Goal: Find contact information: Find contact information

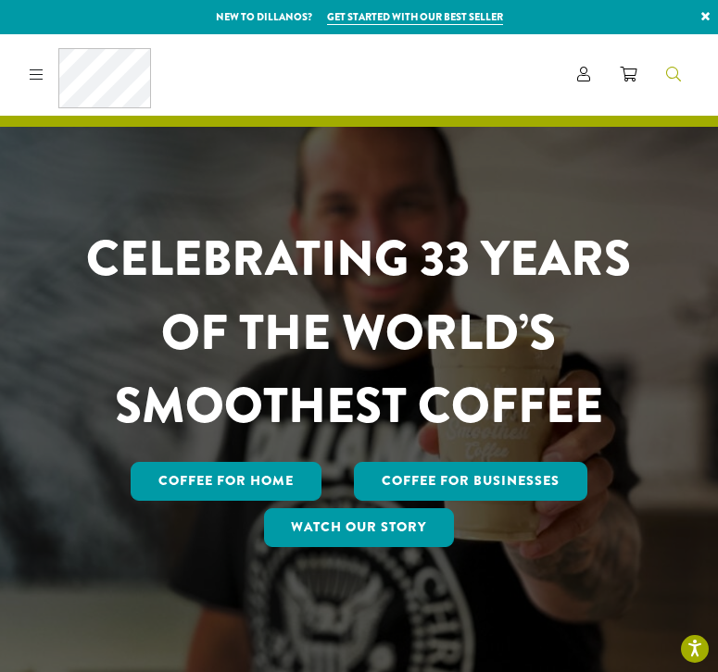
click at [673, 74] on icon "Search" at bounding box center [673, 74] width 15 height 15
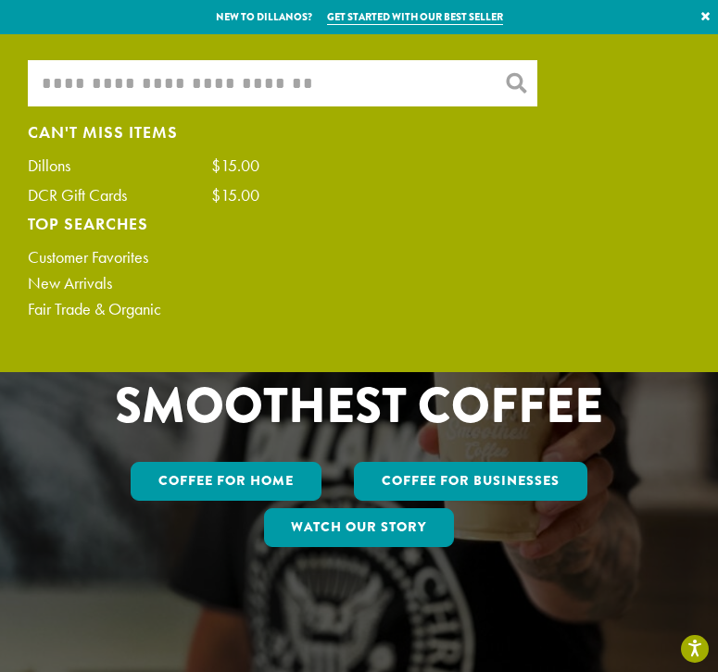
click at [367, 72] on input "What are you searching for?" at bounding box center [282, 83] width 509 height 46
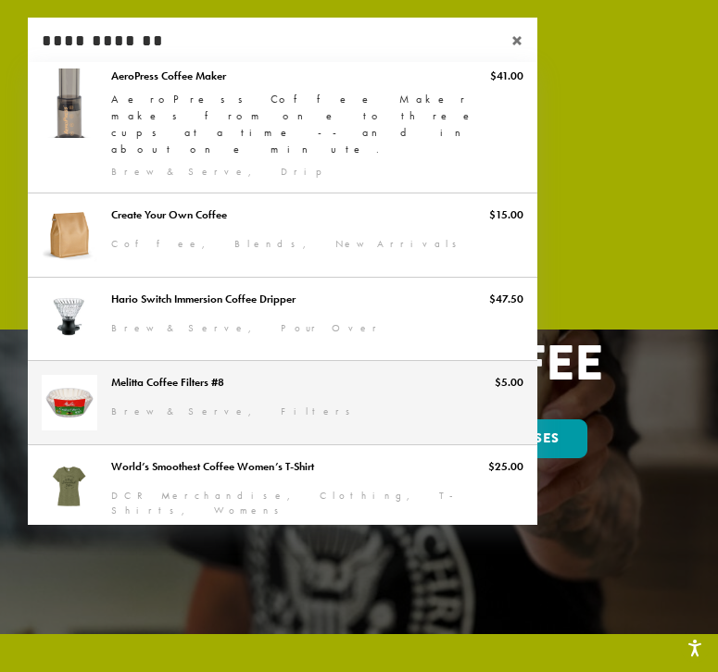
scroll to position [41, 0]
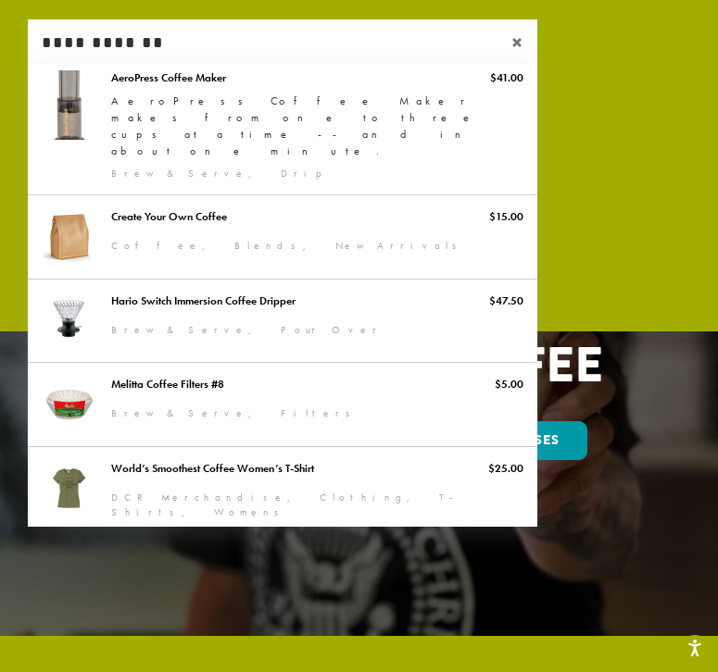
type input "**********"
click at [513, 44] on span "×" at bounding box center [524, 42] width 26 height 22
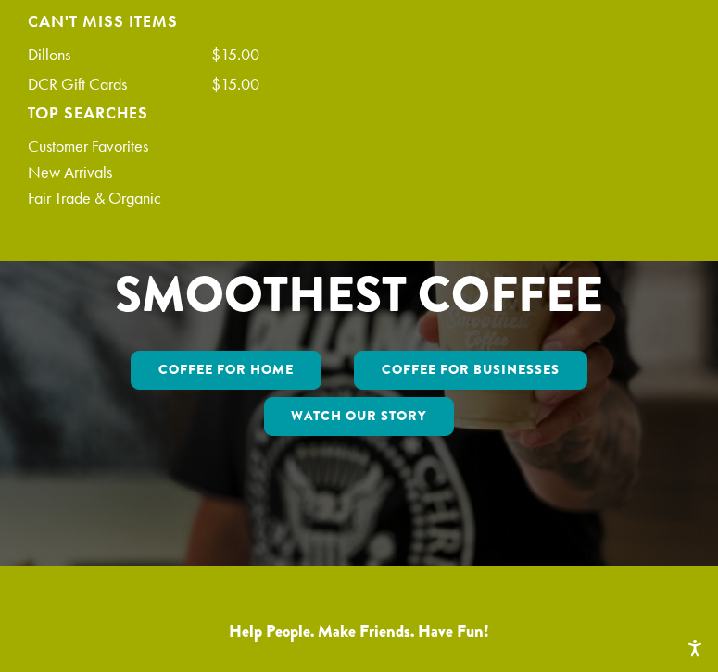
scroll to position [131, 0]
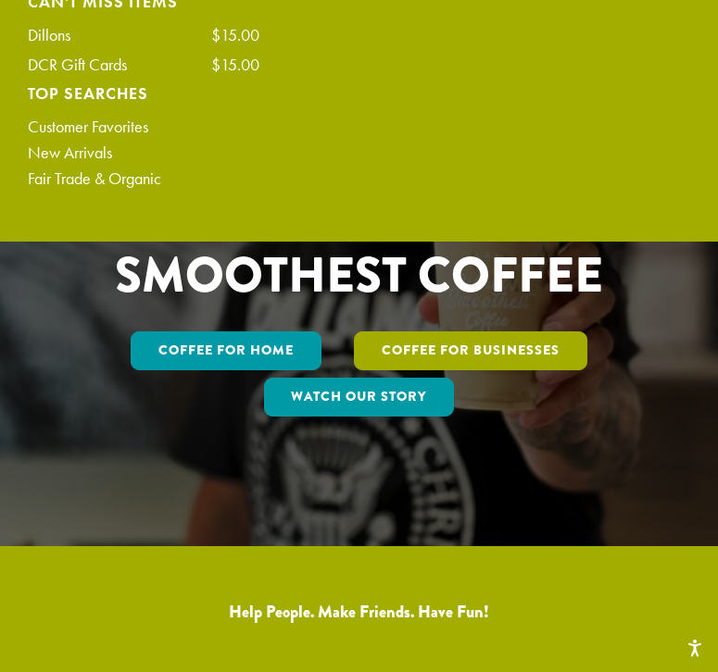
click at [400, 344] on link "Coffee For Businesses" at bounding box center [470, 351] width 233 height 39
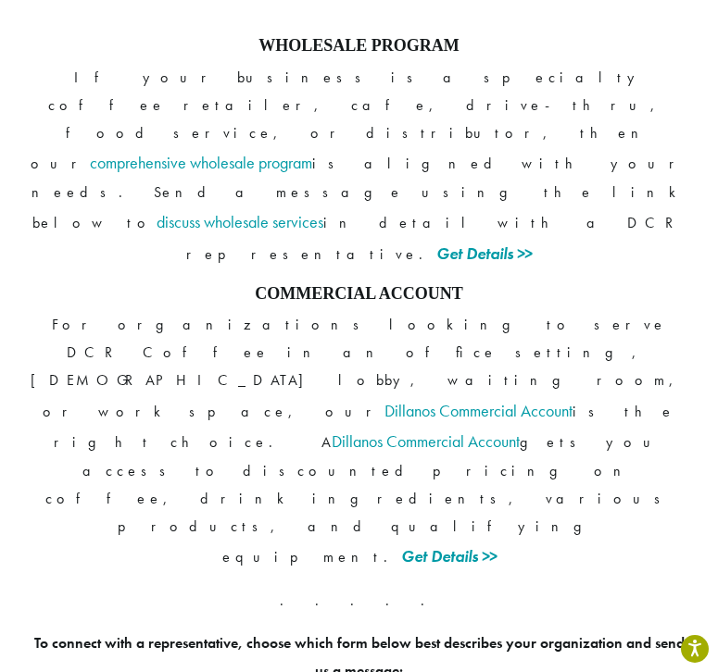
scroll to position [1584, 0]
